Goal: Find specific page/section: Find specific page/section

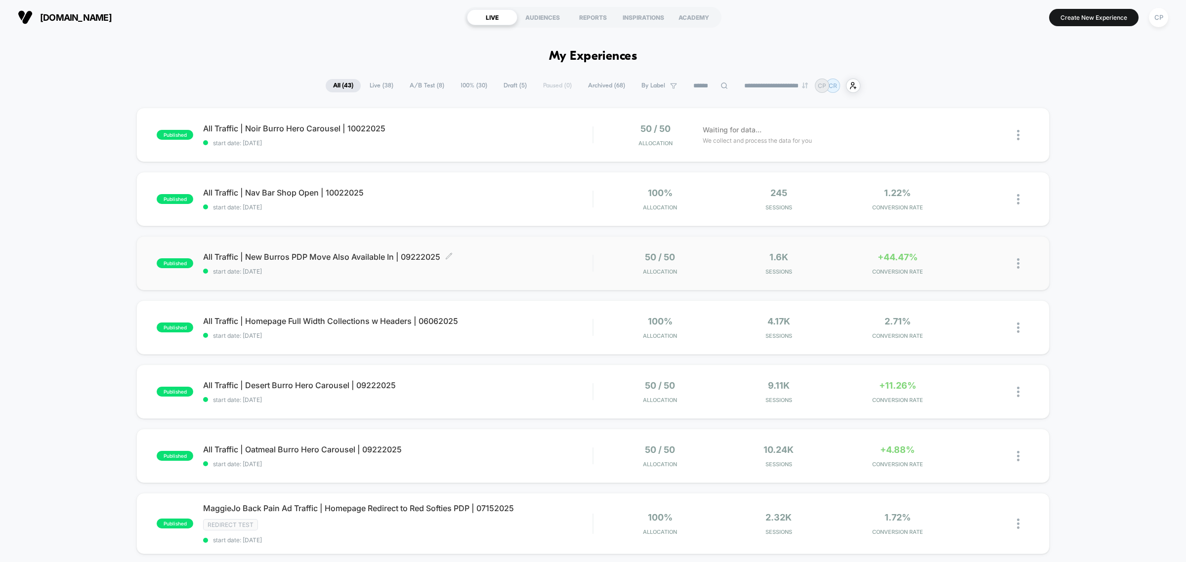
click at [354, 258] on span "All Traffic | New Burros PDP Move Also Available In | 09222025 Click to edit ex…" at bounding box center [397, 257] width 389 height 10
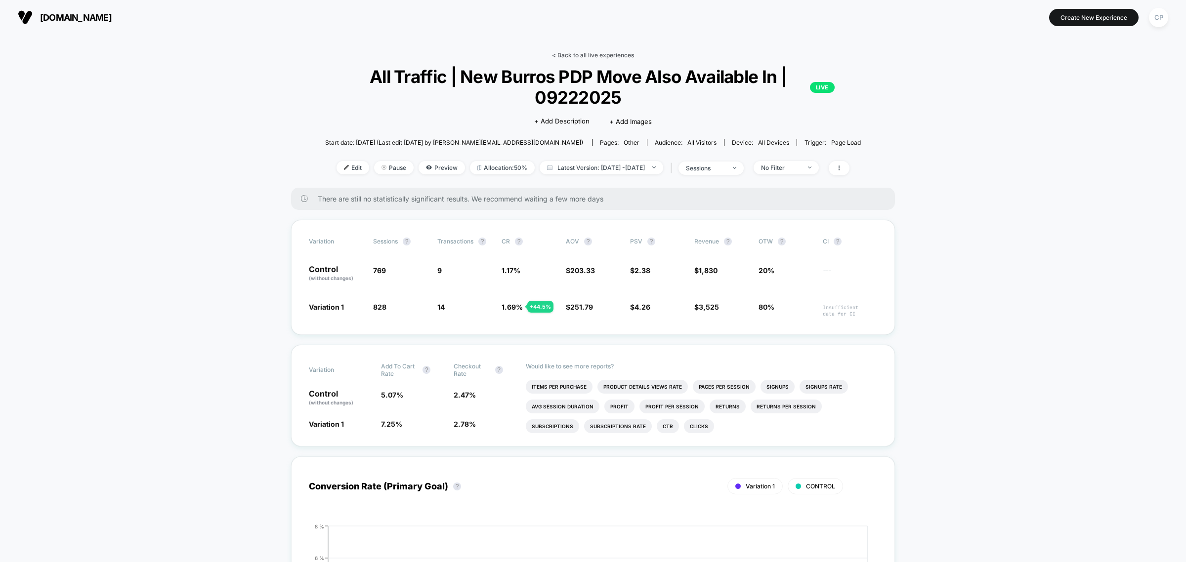
click at [588, 53] on link "< Back to all live experiences" at bounding box center [593, 54] width 82 height 7
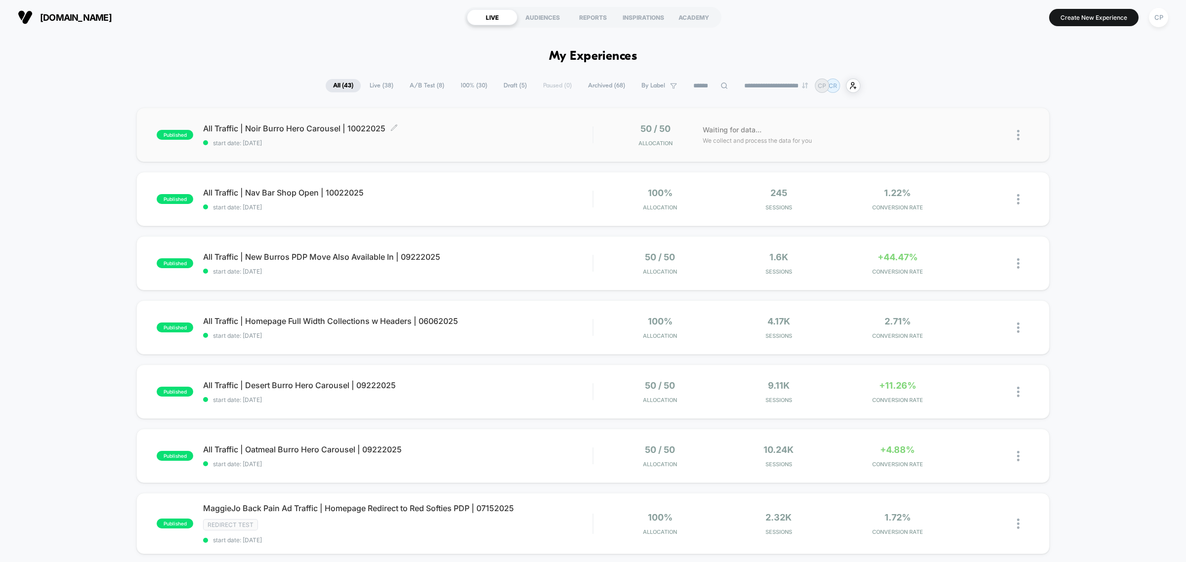
click at [306, 136] on div "All Traffic | Noir Burro Hero Carousel | 10022025 Click to edit experience deta…" at bounding box center [397, 134] width 389 height 23
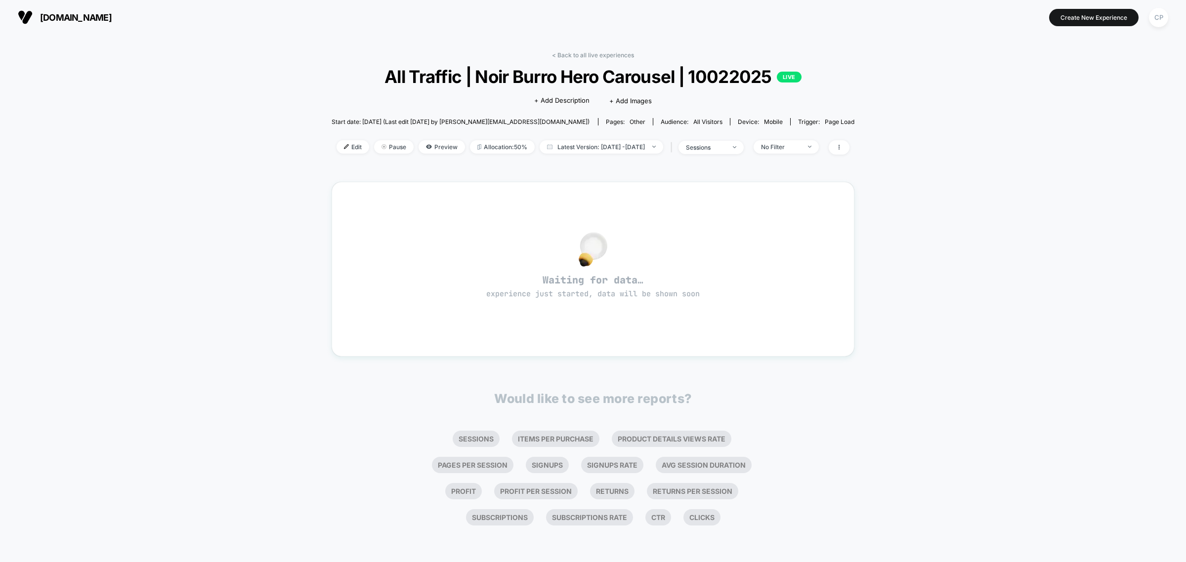
click at [593, 50] on div "< Back to all live experiences All Traffic | Noir Burro Hero Carousel | 1002202…" at bounding box center [592, 287] width 523 height 486
click at [608, 59] on div "< Back to all live experiences All Traffic | Noir Burro Hero Carousel | 1002202…" at bounding box center [592, 109] width 523 height 116
click at [613, 53] on link "< Back to all live experiences" at bounding box center [593, 54] width 82 height 7
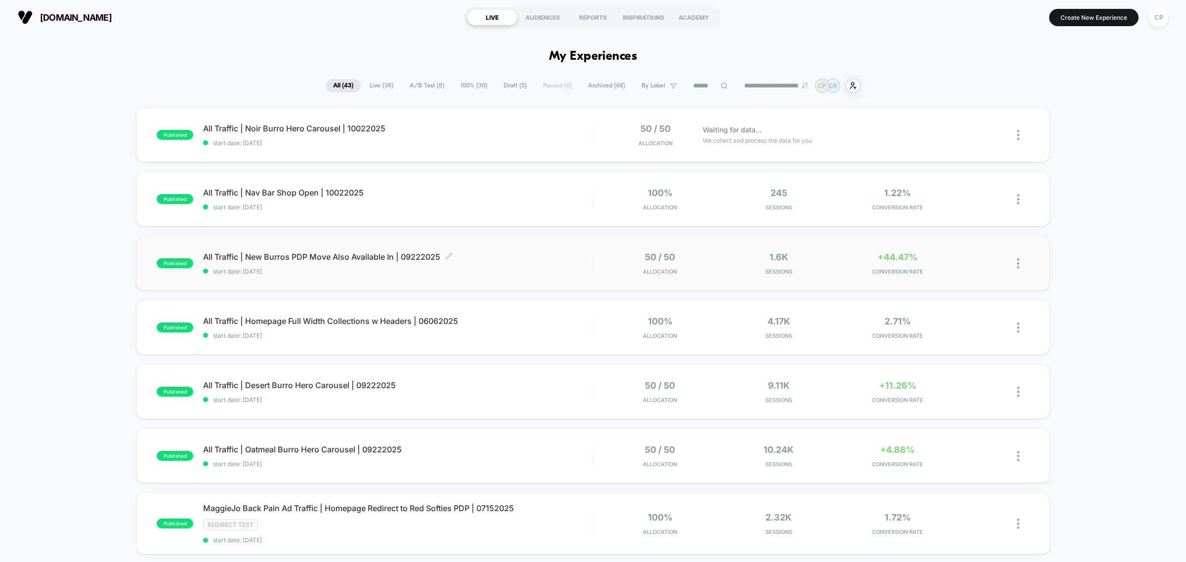
click at [336, 263] on div "All Traffic | New Burros PDP Move Also Available In | 09222025 Click to edit ex…" at bounding box center [397, 263] width 389 height 23
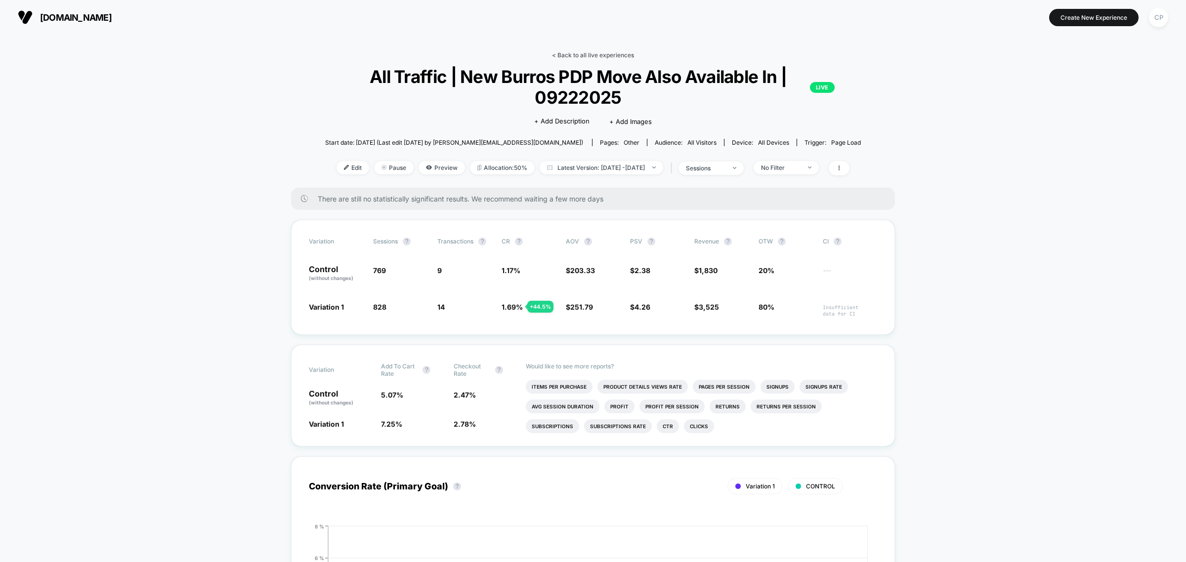
click at [593, 52] on link "< Back to all live experiences" at bounding box center [593, 54] width 82 height 7
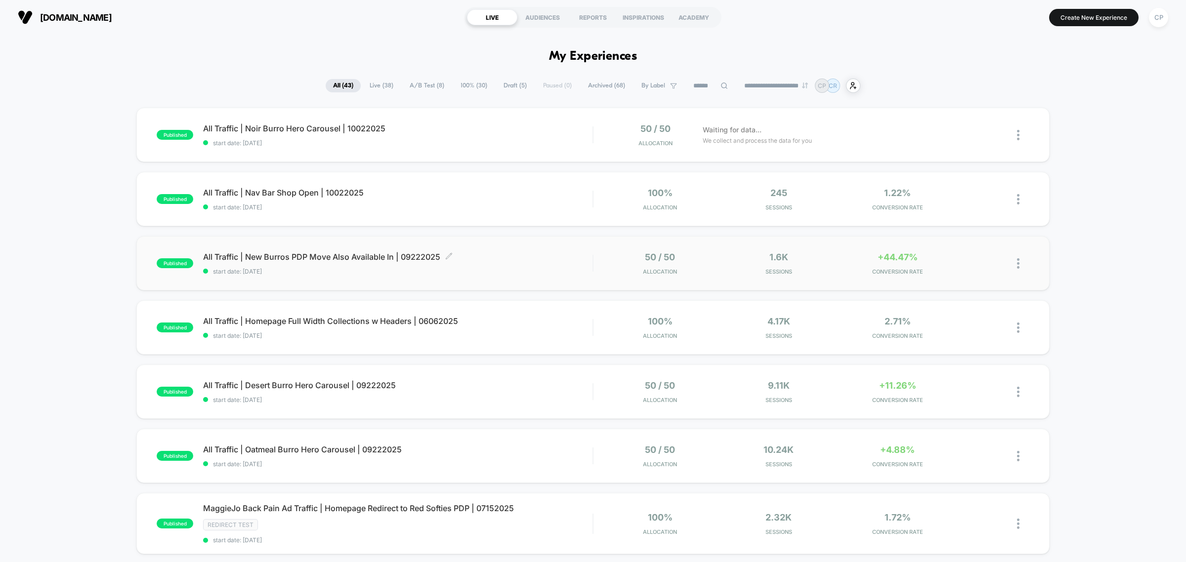
click at [341, 262] on div "All Traffic | New Burros PDP Move Also Available In | 09222025 Click to edit ex…" at bounding box center [397, 263] width 389 height 23
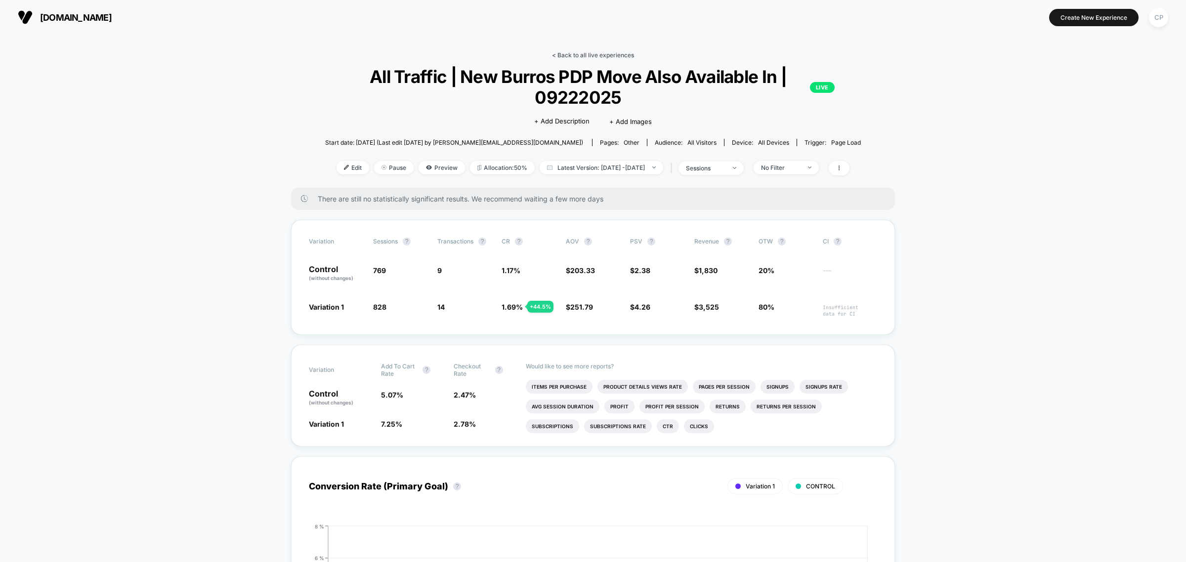
click at [613, 56] on link "< Back to all live experiences" at bounding box center [593, 54] width 82 height 7
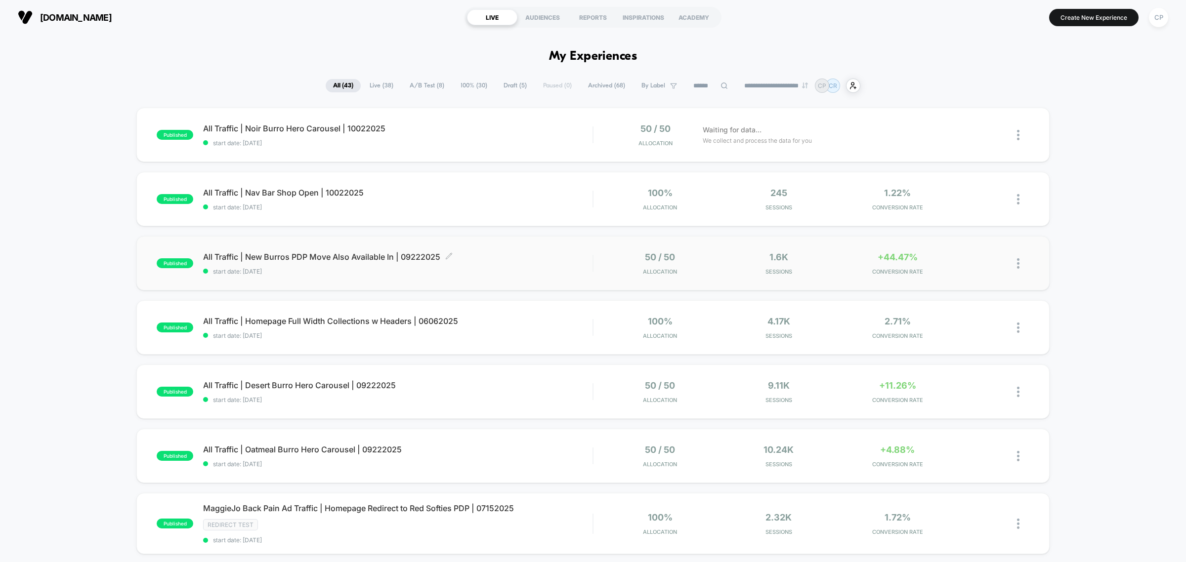
click at [375, 258] on span "All Traffic | New Burros PDP Move Also Available In | 09222025 Click to edit ex…" at bounding box center [397, 257] width 389 height 10
